Goal: Information Seeking & Learning: Learn about a topic

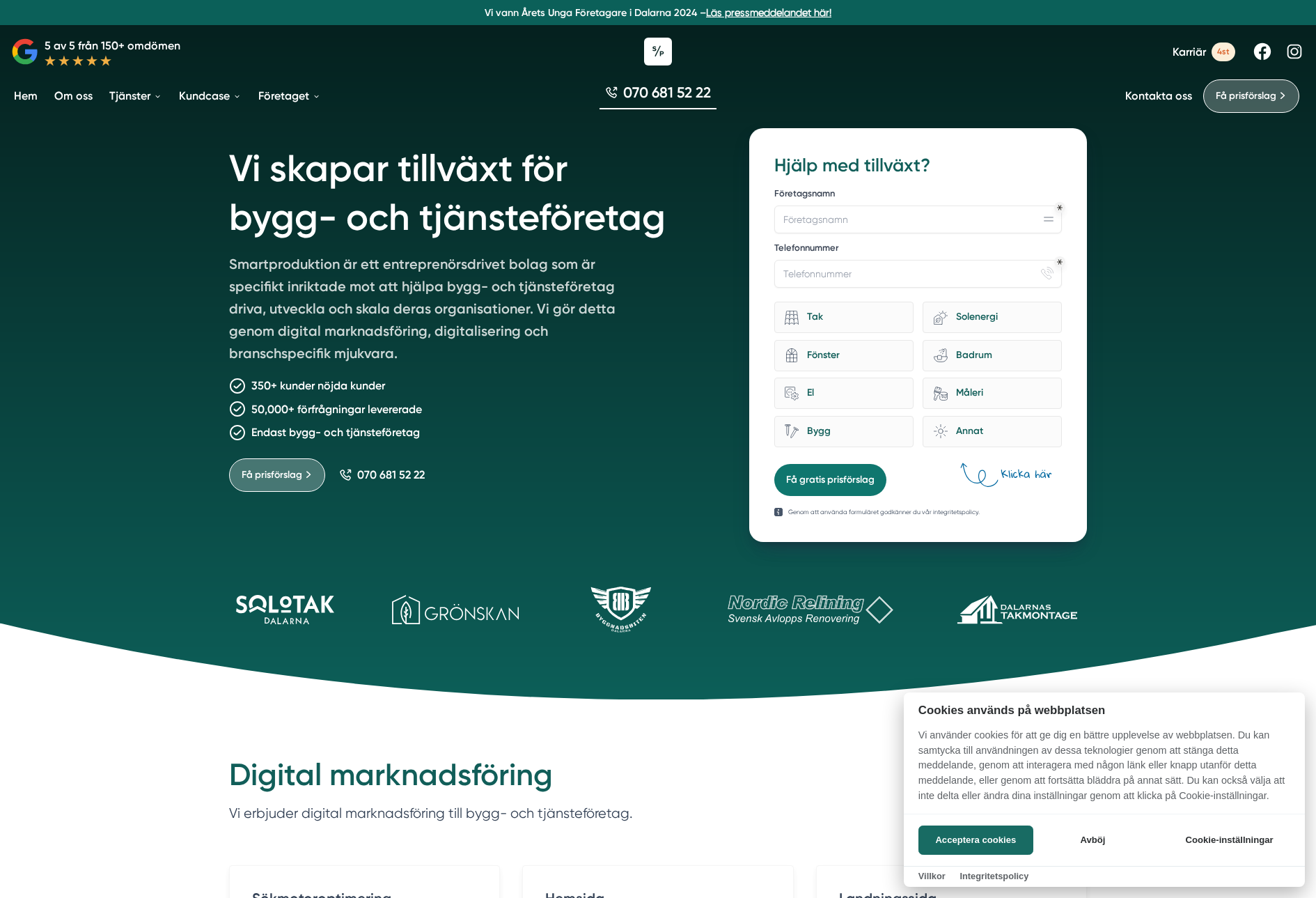
click at [298, 87] on div at bounding box center [658, 449] width 1316 height 898
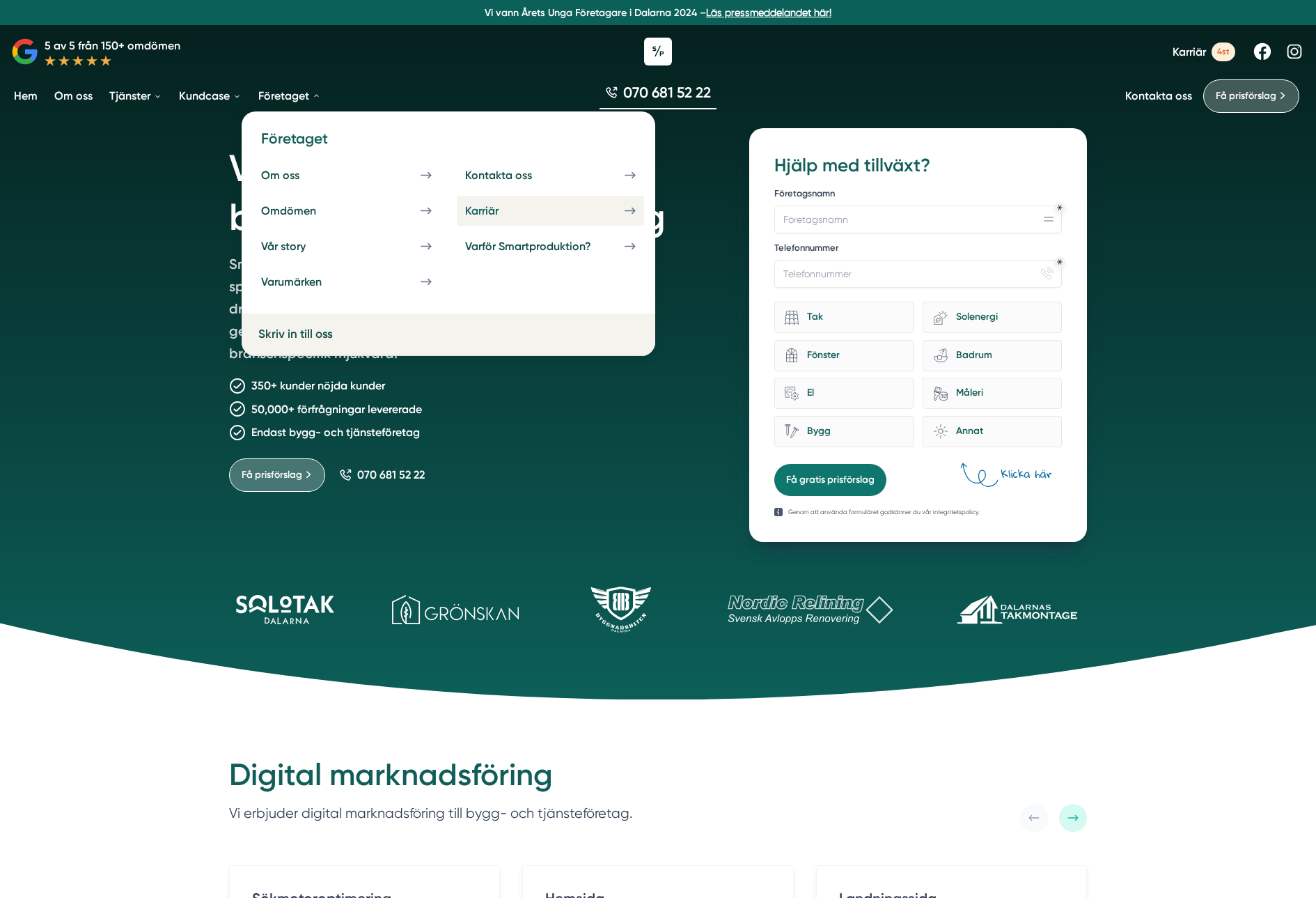
click at [508, 214] on div "Karriär" at bounding box center [498, 210] width 67 height 13
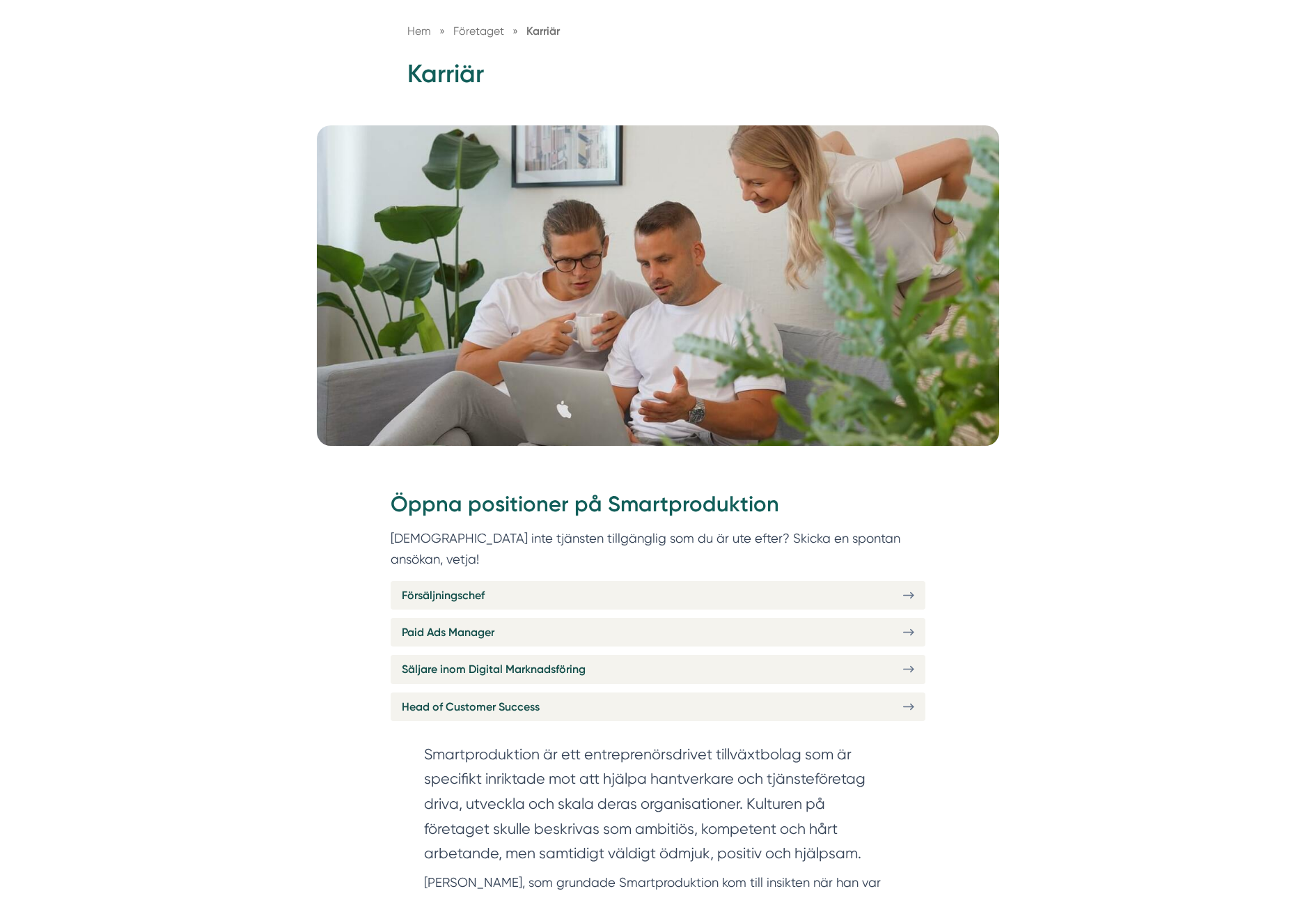
scroll to position [155, 0]
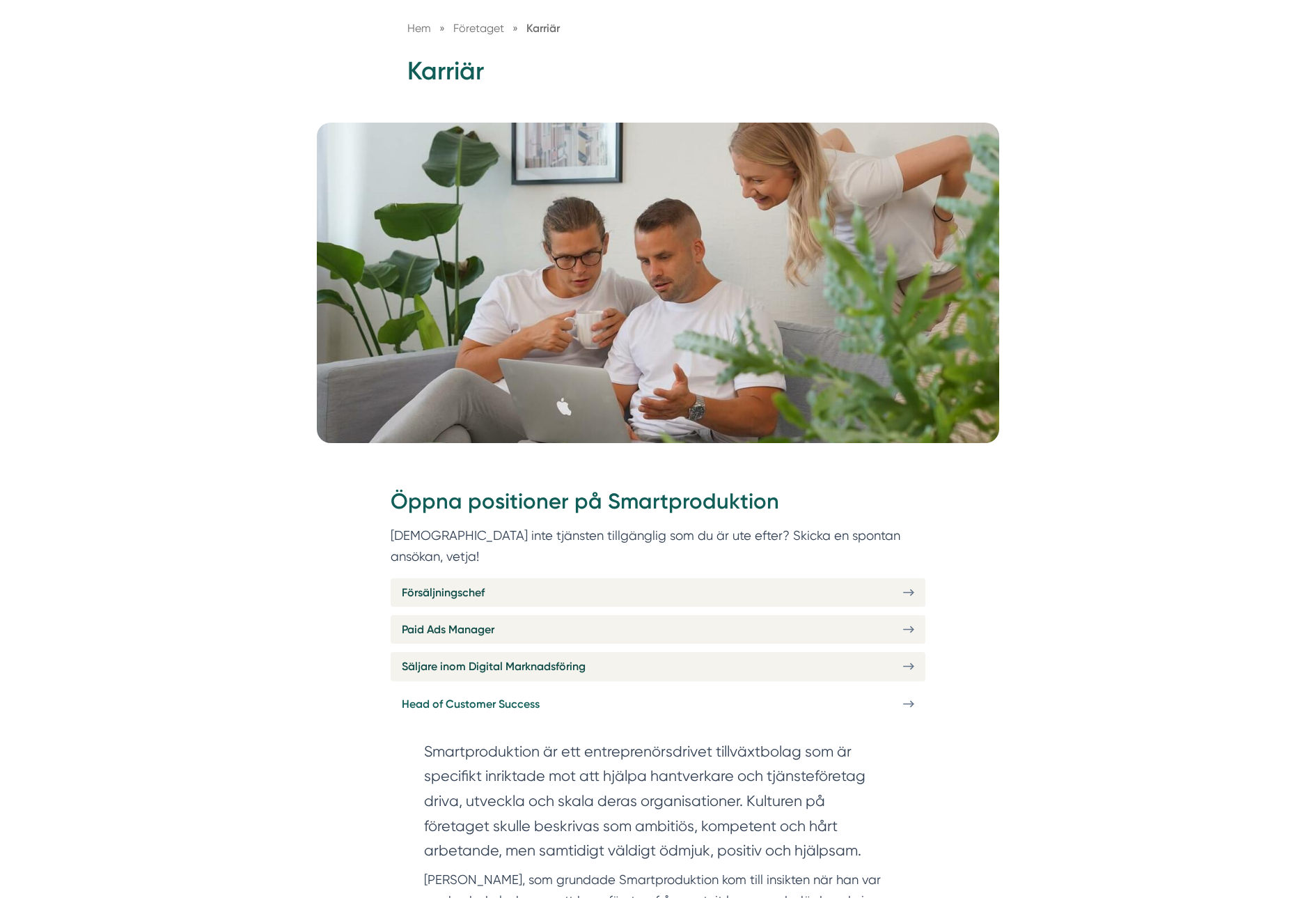
click at [724, 690] on link "Head of Customer Success" at bounding box center [658, 704] width 535 height 29
click at [481, 22] on span "Företaget" at bounding box center [478, 28] width 51 height 13
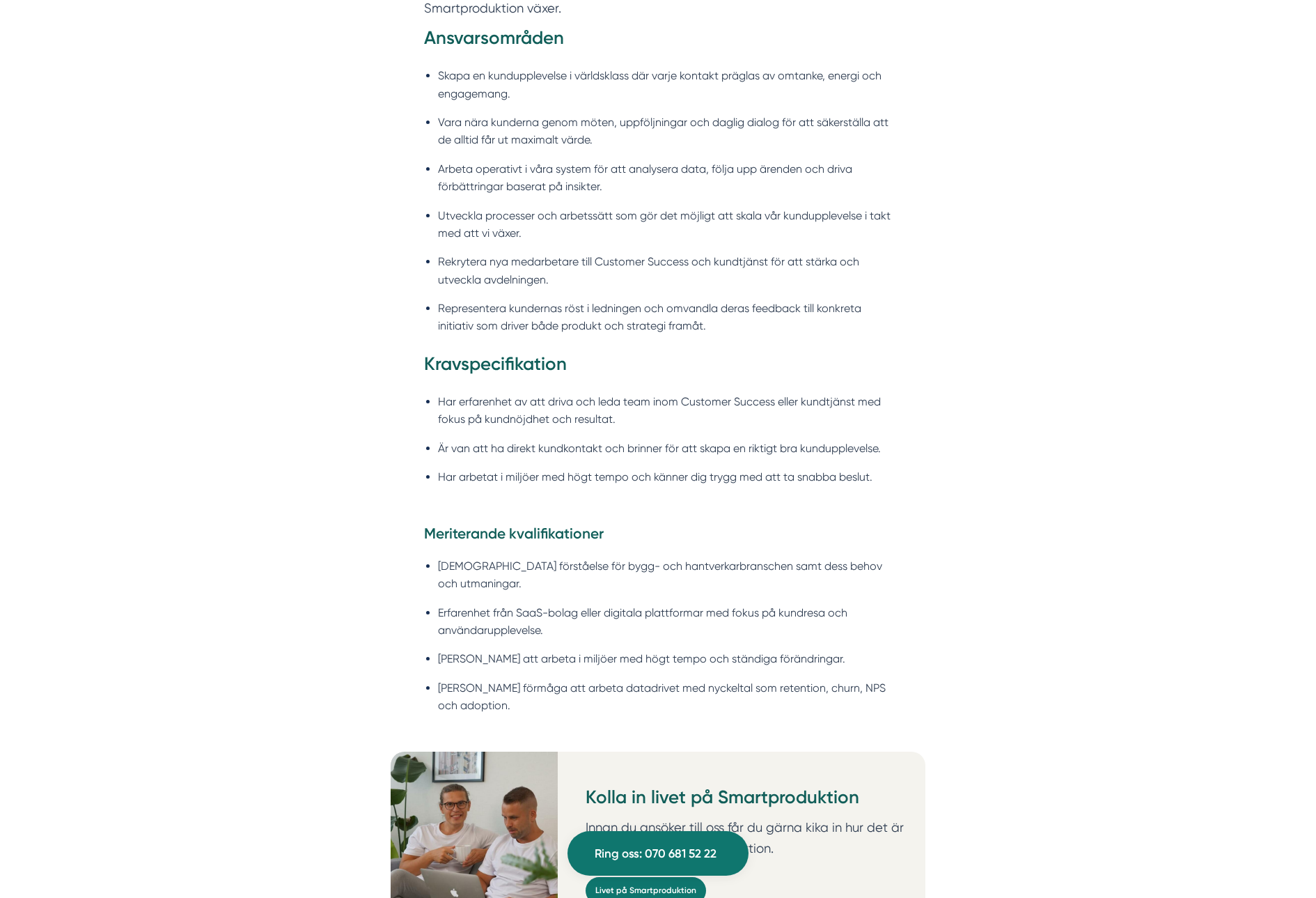
scroll to position [1240, 0]
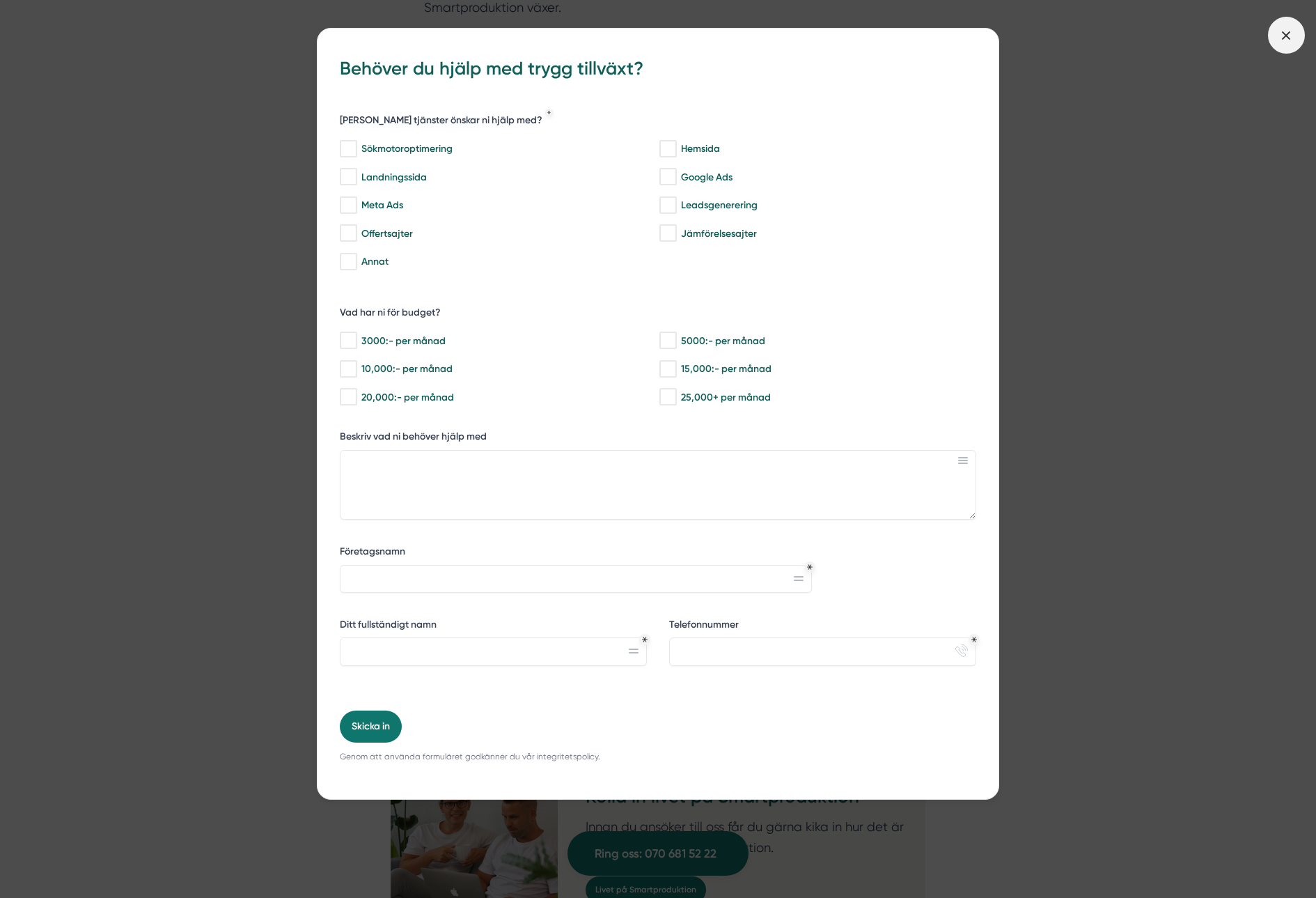
click at [1284, 28] on icon at bounding box center [1286, 35] width 15 height 15
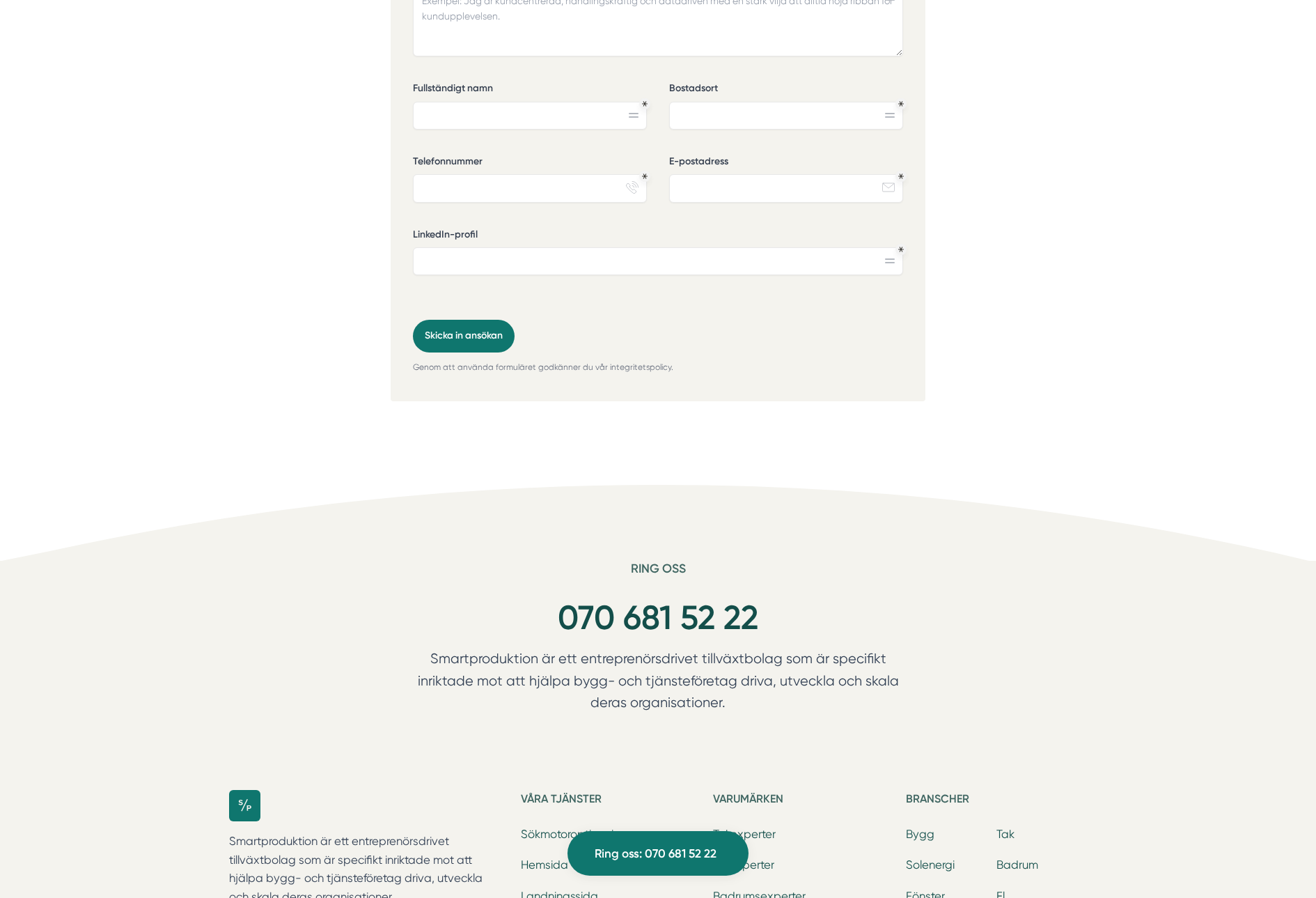
scroll to position [3689, 0]
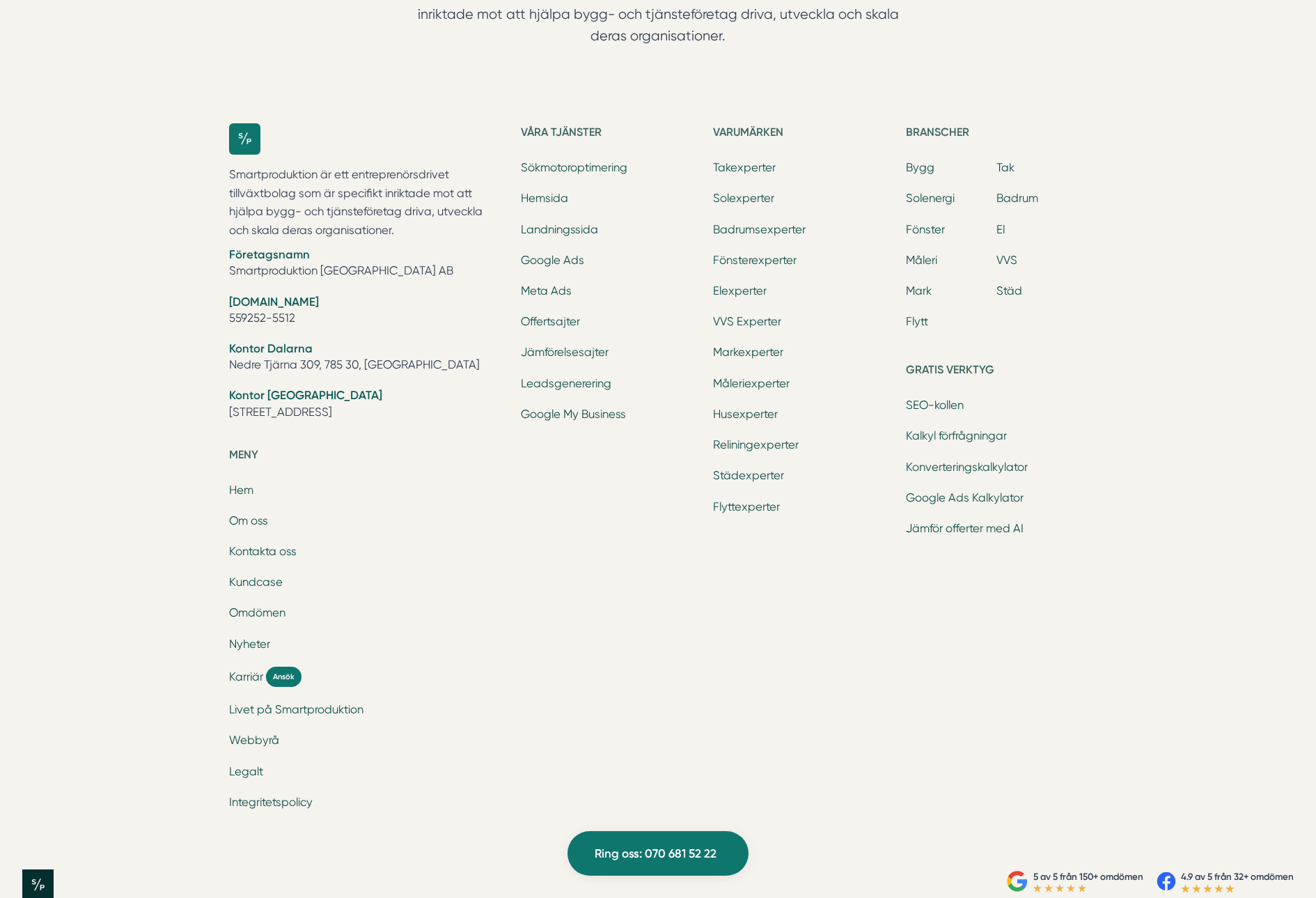
scroll to position [2332, 0]
